Goal: Use online tool/utility: Utilize a website feature to perform a specific function

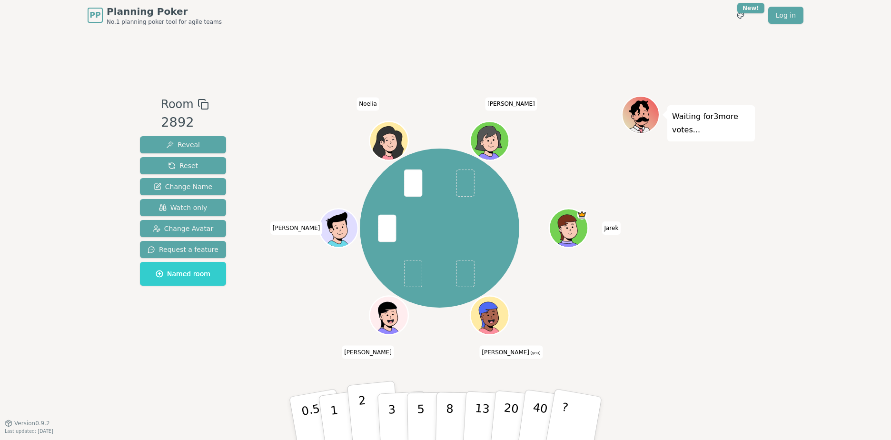
click at [361, 410] on p "2" at bounding box center [364, 420] width 12 height 52
click at [345, 409] on button "1" at bounding box center [345, 418] width 57 height 77
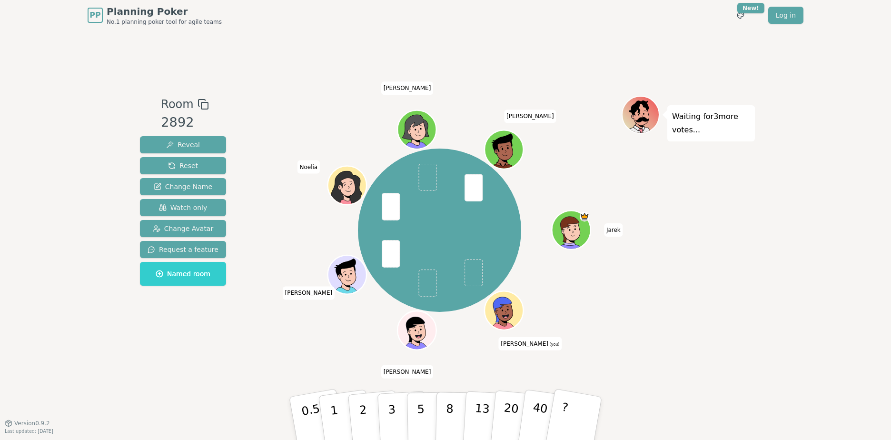
click at [40, 103] on div "PP Planning Poker No.1 planning poker tool for agile teams Toggle theme New! Lo…" at bounding box center [445, 220] width 891 height 440
click at [401, 409] on button "3" at bounding box center [403, 418] width 52 height 74
click at [397, 415] on button "3" at bounding box center [403, 418] width 52 height 74
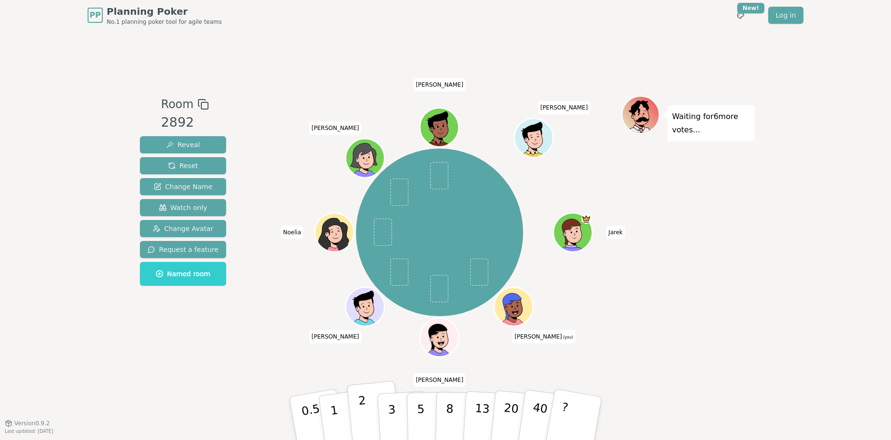
click at [357, 422] on button "2" at bounding box center [374, 419] width 54 height 76
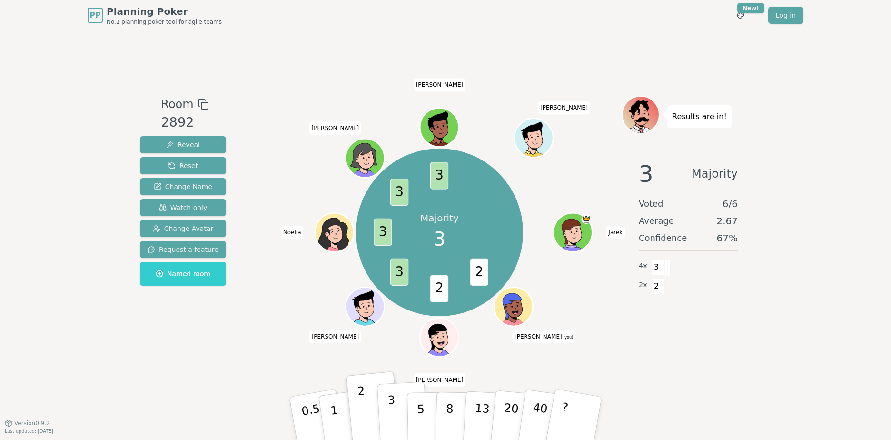
click at [391, 418] on p "3" at bounding box center [392, 419] width 10 height 52
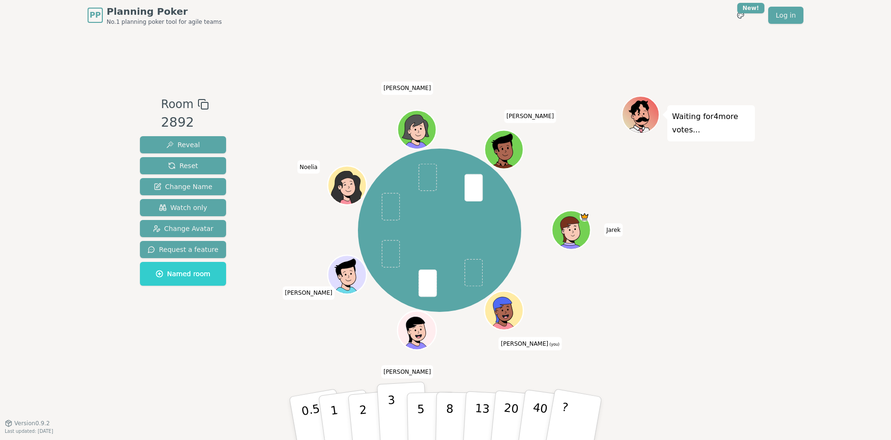
click at [389, 416] on p "3" at bounding box center [392, 419] width 10 height 52
